Goal: Information Seeking & Learning: Learn about a topic

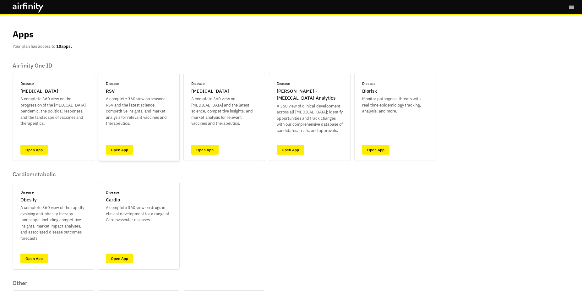
click at [164, 76] on div "Disease RSV A complete 360 view on seasonal RSV and the latest science, competi…" at bounding box center [139, 117] width 82 height 88
click at [123, 59] on div "Apps Your plan has access to 10 apps. Airfinity One ID Disease [MEDICAL_DATA] A…" at bounding box center [291, 196] width 557 height 363
click at [110, 150] on link "Open App" at bounding box center [119, 150] width 27 height 10
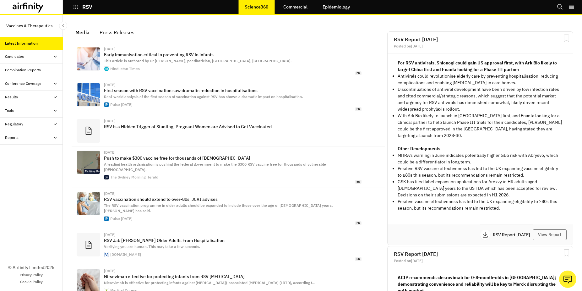
scroll to position [400, 189]
click at [30, 96] on div "Results" at bounding box center [34, 97] width 58 height 6
click at [25, 110] on div "Vaccines" at bounding box center [17, 111] width 15 height 6
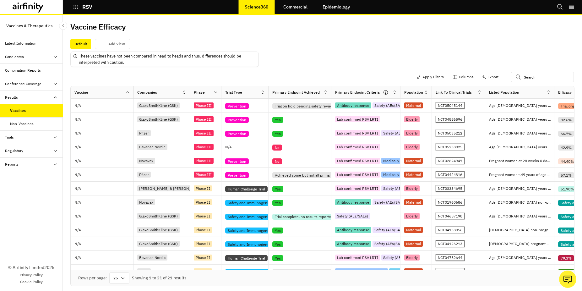
click at [179, 75] on div "Apply Filters Columns Export" at bounding box center [322, 77] width 505 height 16
